Goal: Task Accomplishment & Management: Manage account settings

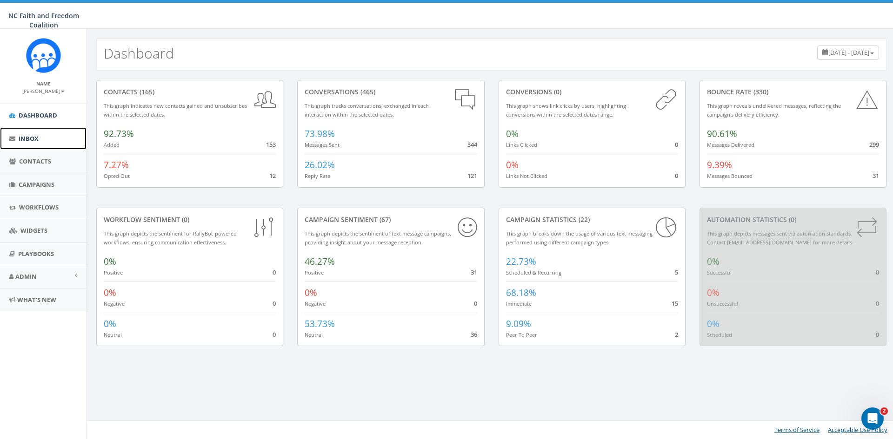
click at [52, 134] on link "Inbox" at bounding box center [43, 138] width 86 height 23
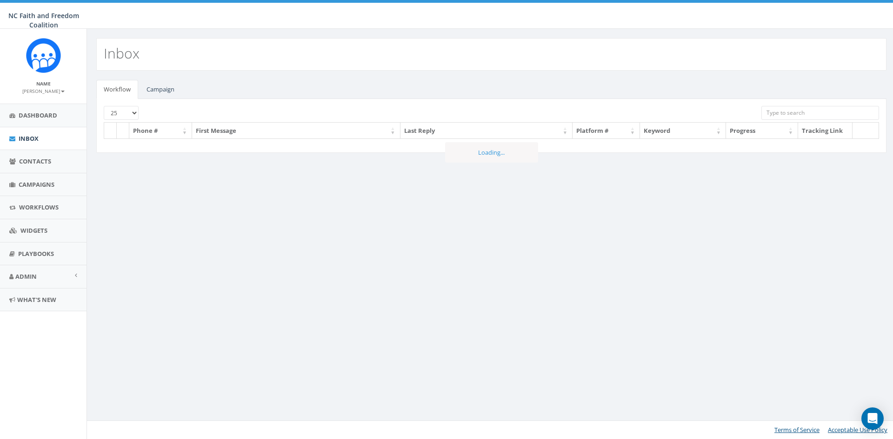
select select
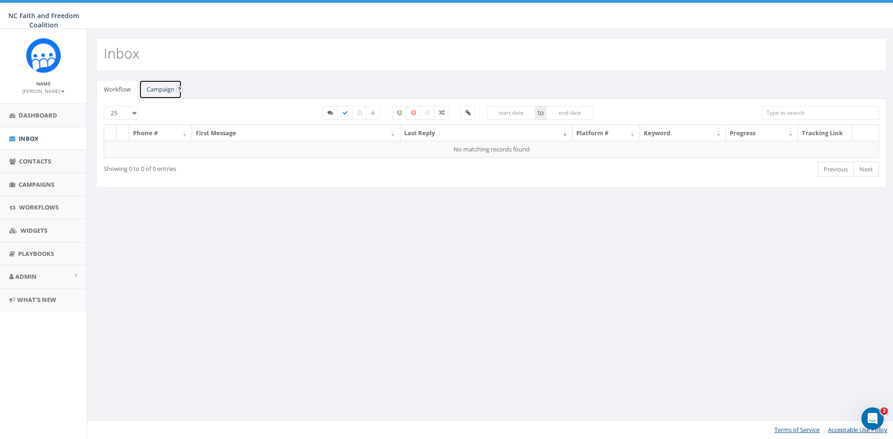
click at [164, 90] on link "Campaign" at bounding box center [160, 89] width 43 height 19
